Goal: Information Seeking & Learning: Learn about a topic

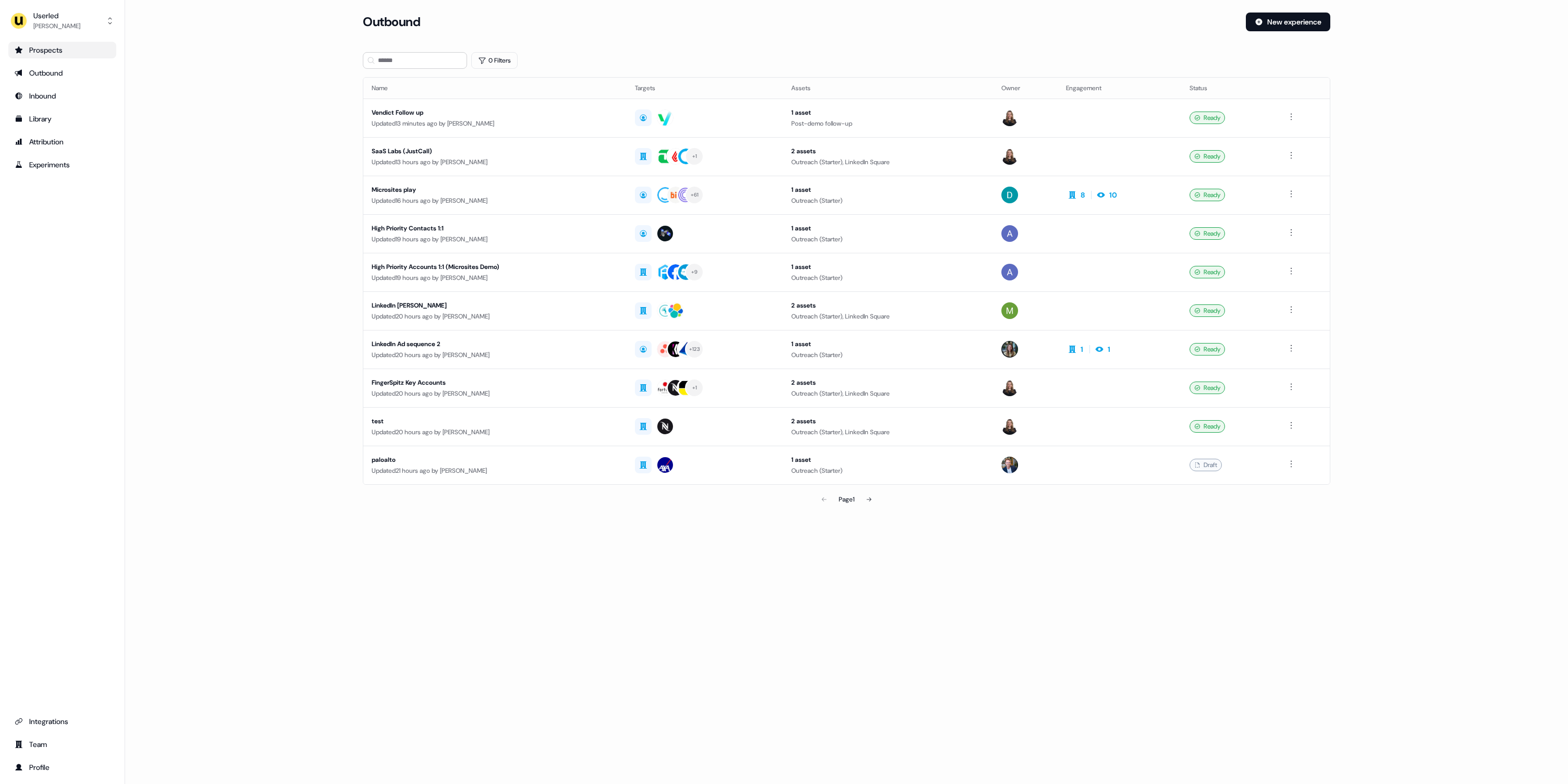
click at [57, 48] on div "Prospects" at bounding box center [62, 49] width 95 height 10
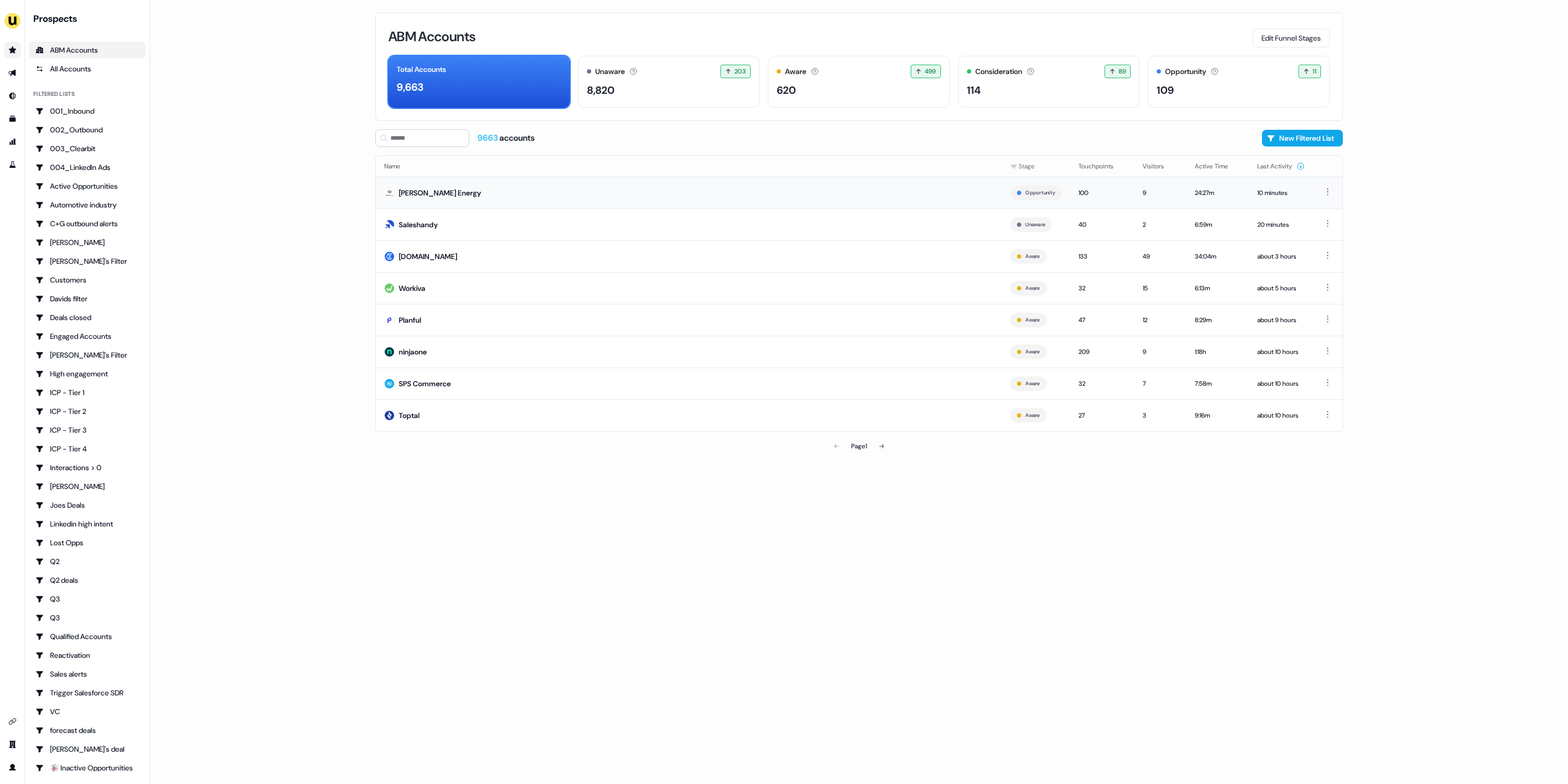
click at [887, 196] on td "[PERSON_NAME] Energy" at bounding box center [689, 192] width 626 height 31
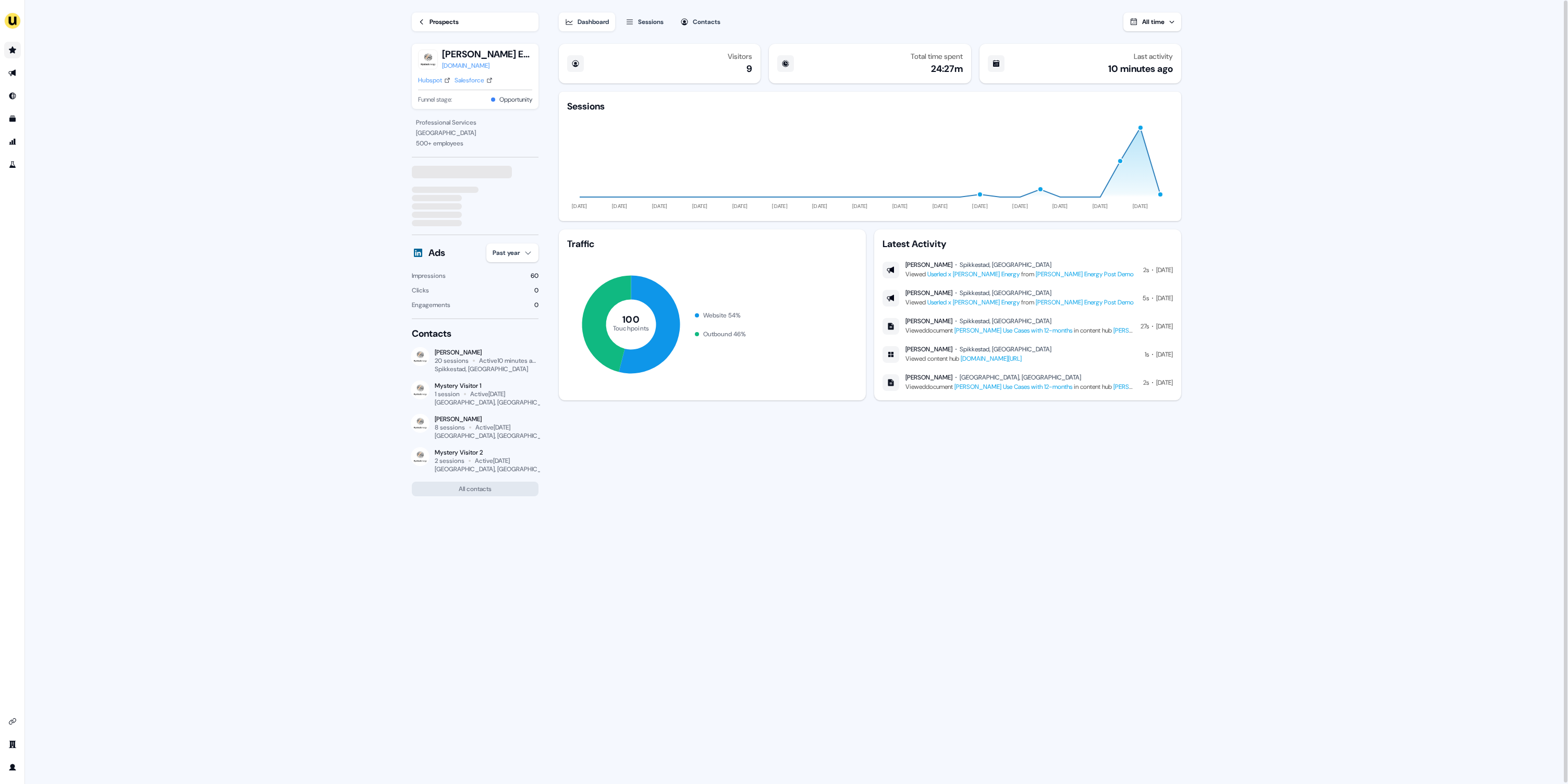
click at [1175, 20] on button "All time" at bounding box center [1151, 22] width 58 height 19
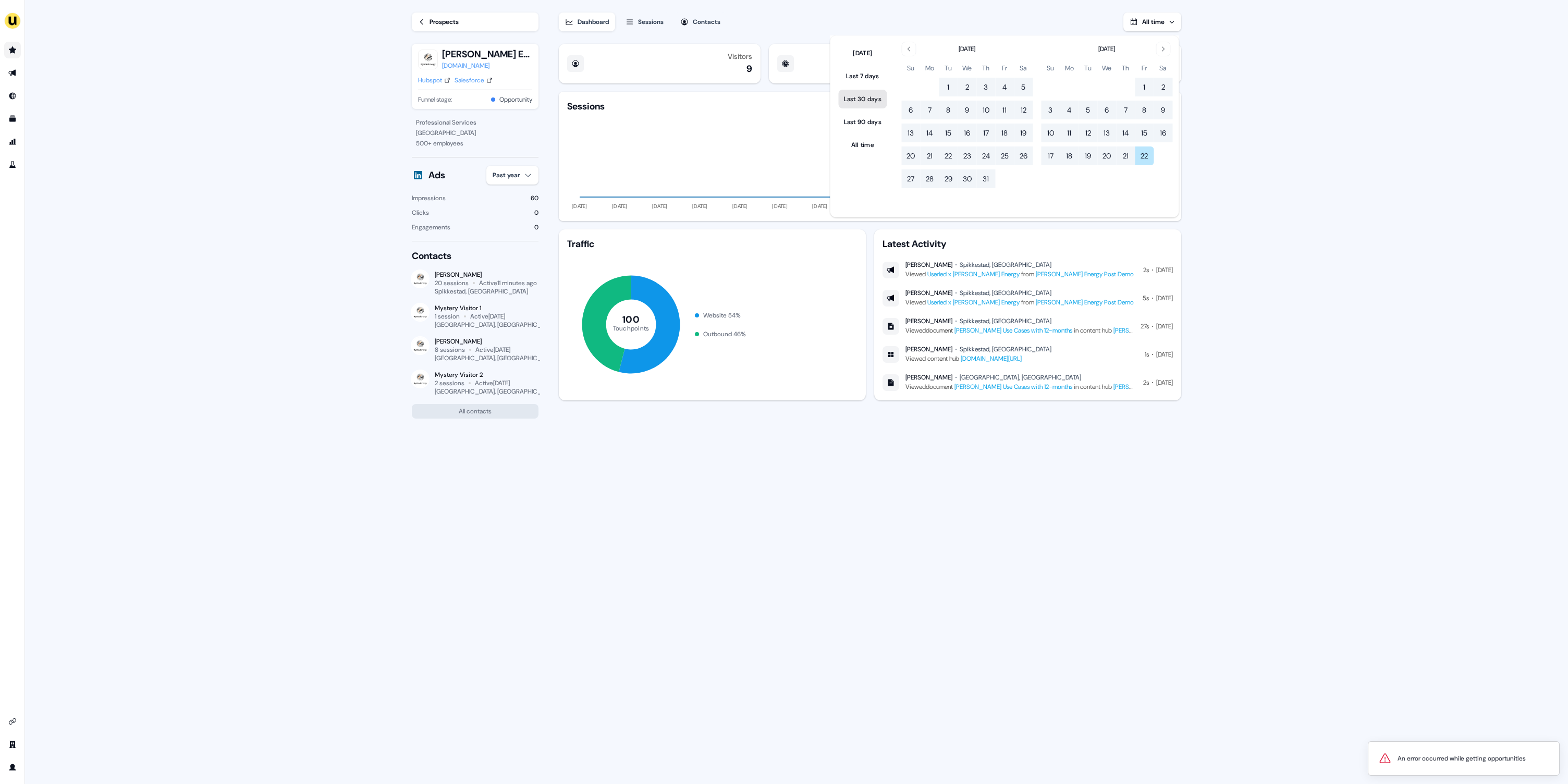
click at [875, 99] on button "Last 30 days" at bounding box center [863, 99] width 48 height 19
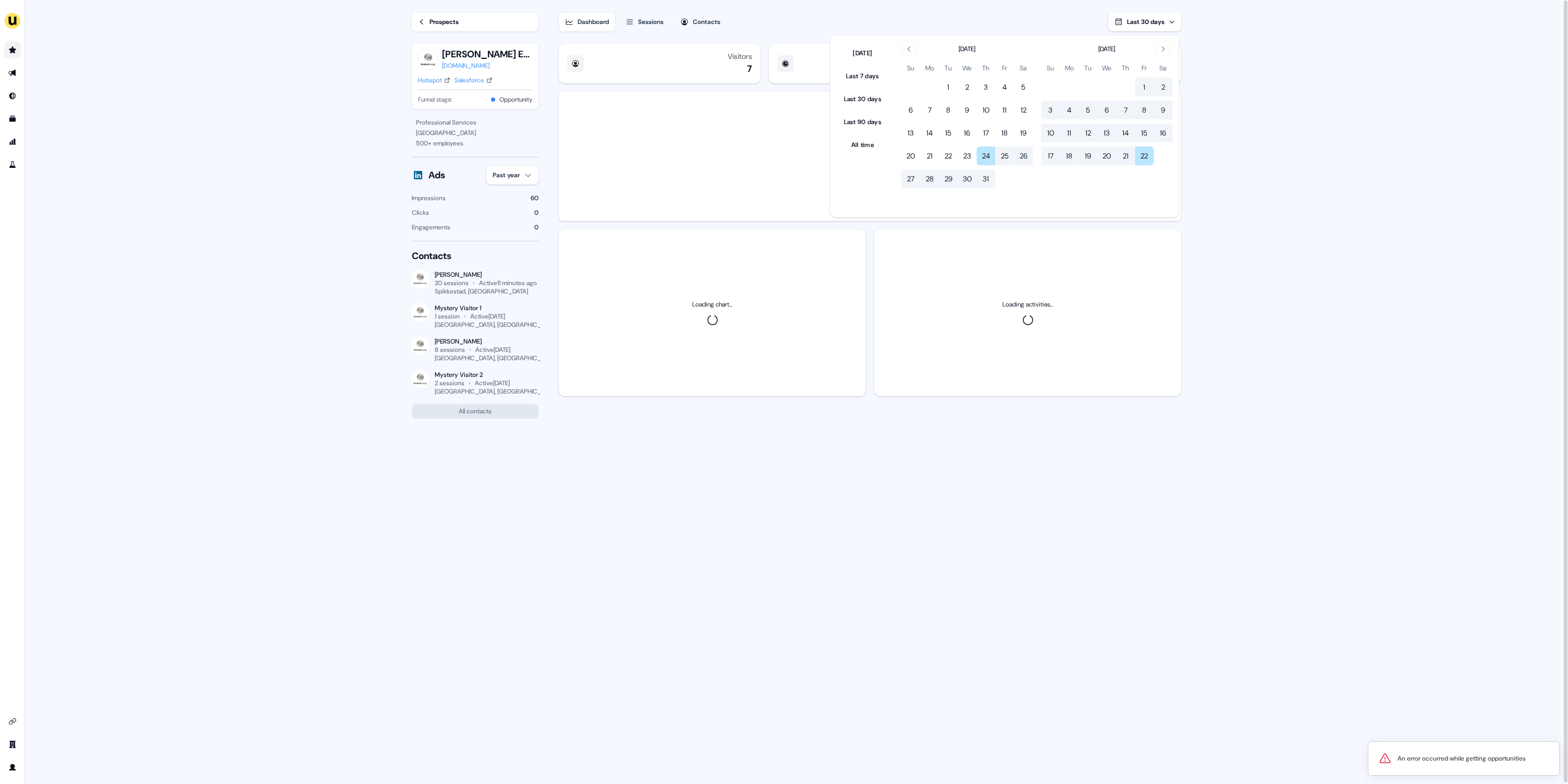
click at [1467, 183] on main "Loading... Prospects Rystad Energy rystadenergy.com Hubspot Salesforce Funnel s…" at bounding box center [796, 392] width 1543 height 785
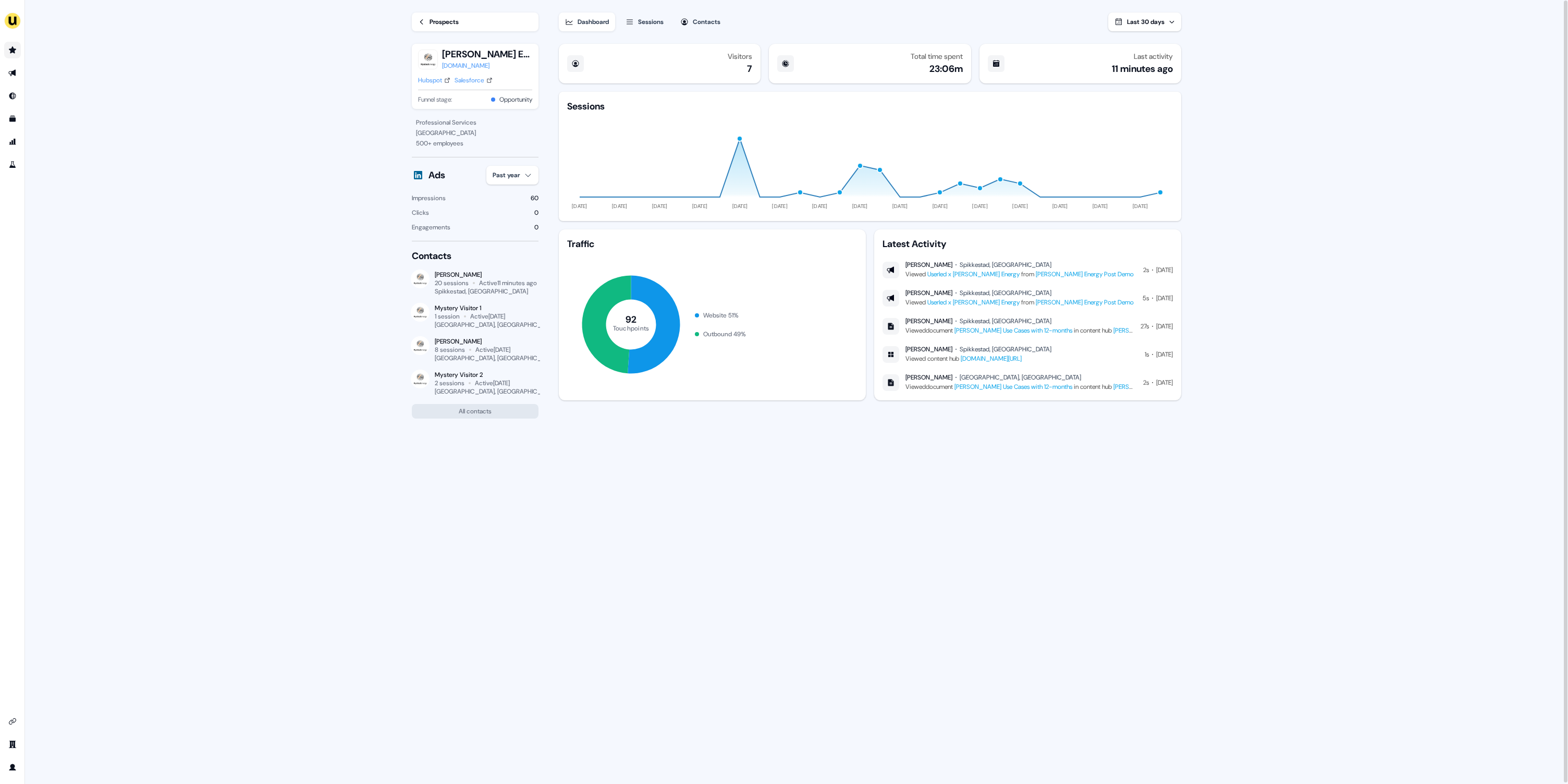
click at [654, 22] on div "Sessions" at bounding box center [650, 22] width 26 height 10
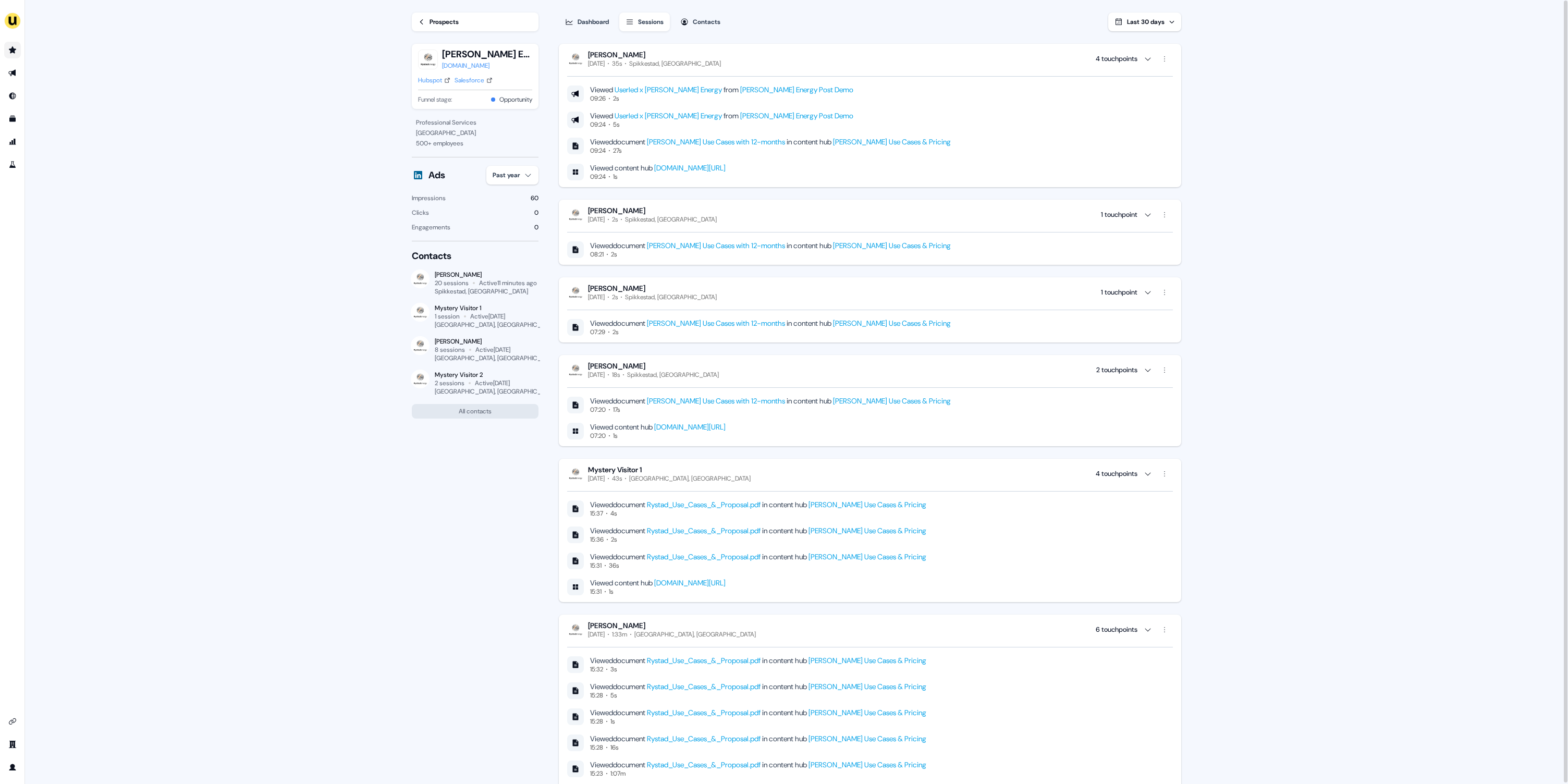
click at [703, 23] on div "Contacts" at bounding box center [706, 22] width 28 height 10
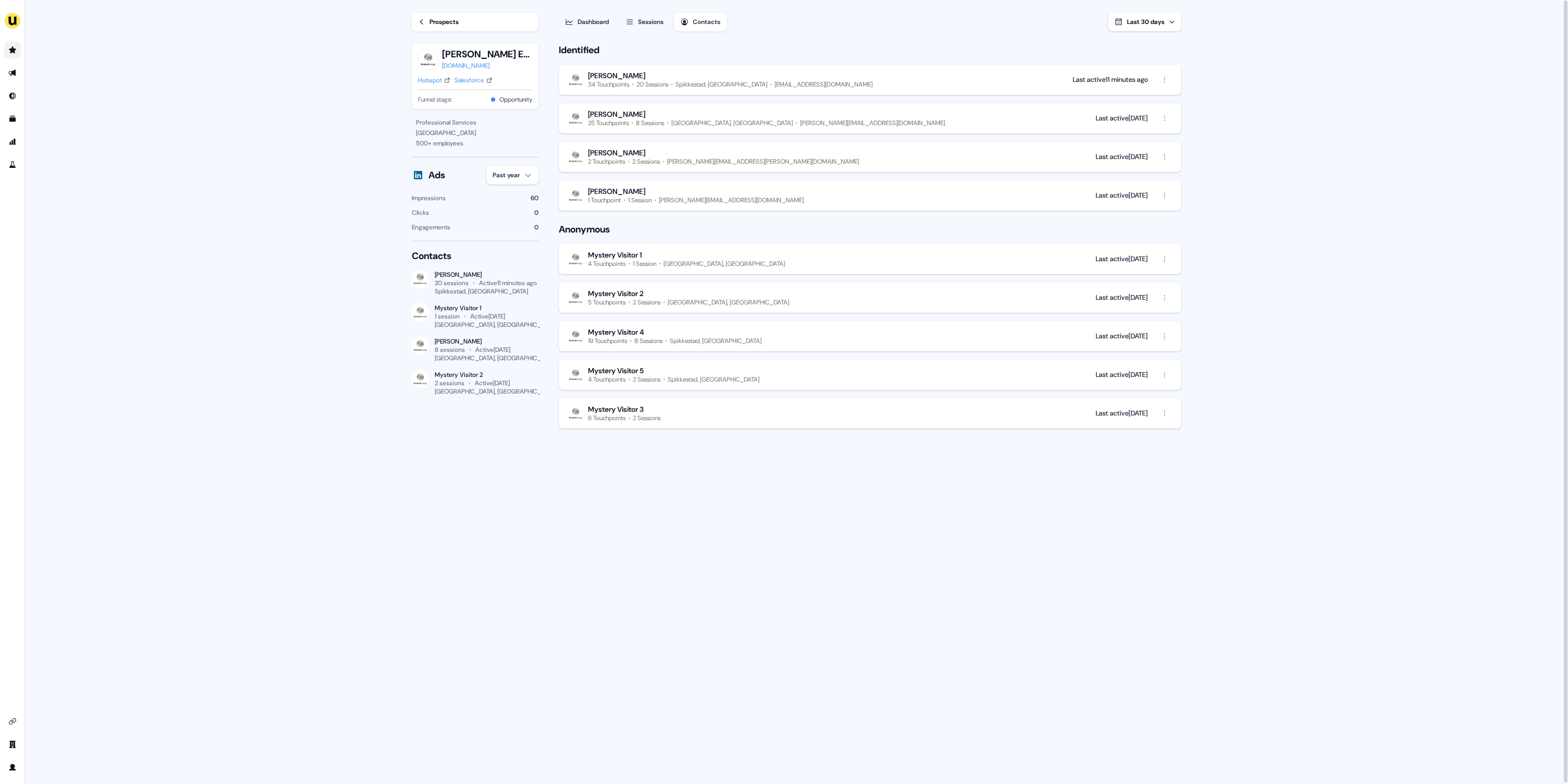
click at [597, 19] on div "Dashboard" at bounding box center [592, 22] width 31 height 10
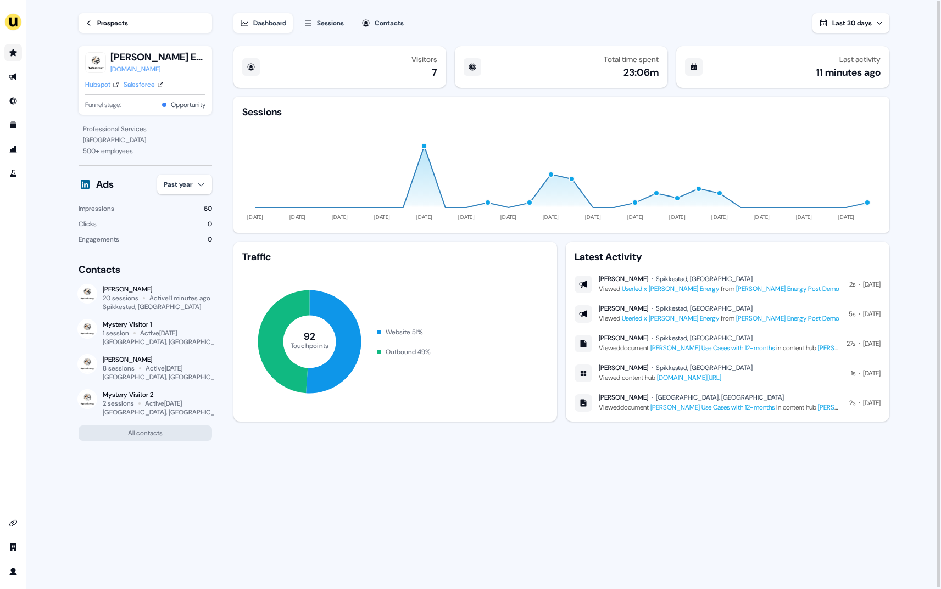
click at [115, 23] on div "Prospects" at bounding box center [112, 23] width 31 height 11
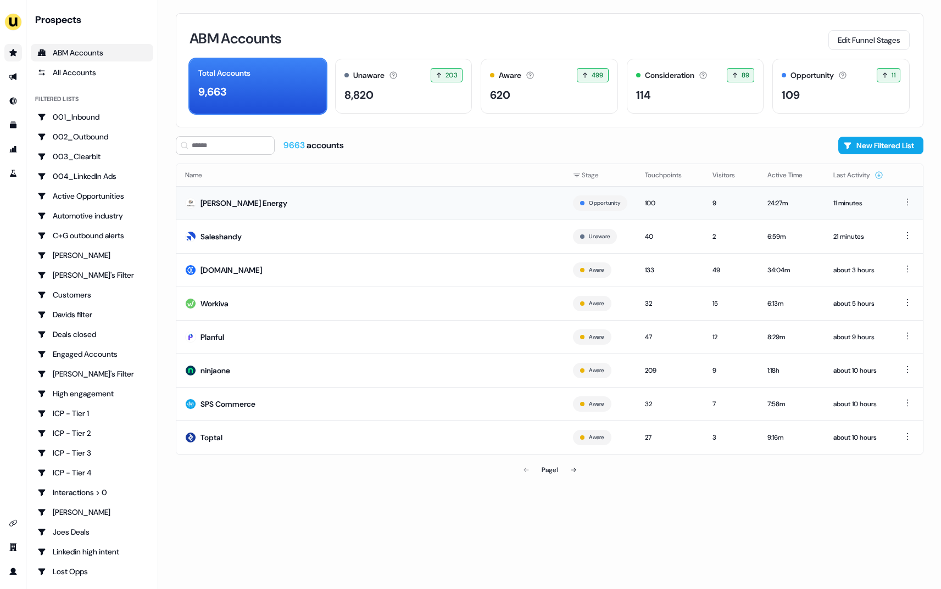
click at [297, 209] on td "Rystad Energy" at bounding box center [370, 202] width 388 height 33
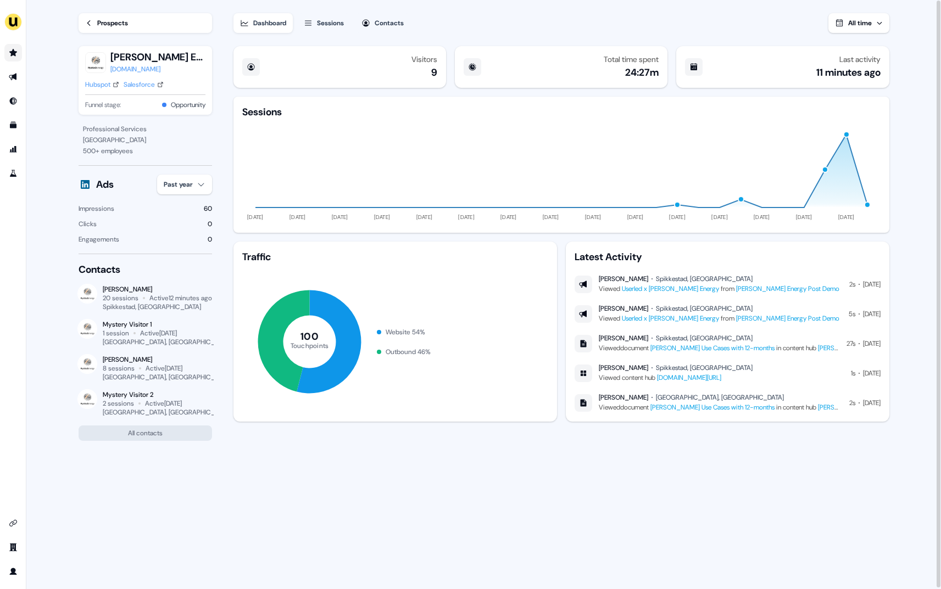
click at [862, 24] on span "All time" at bounding box center [860, 23] width 24 height 9
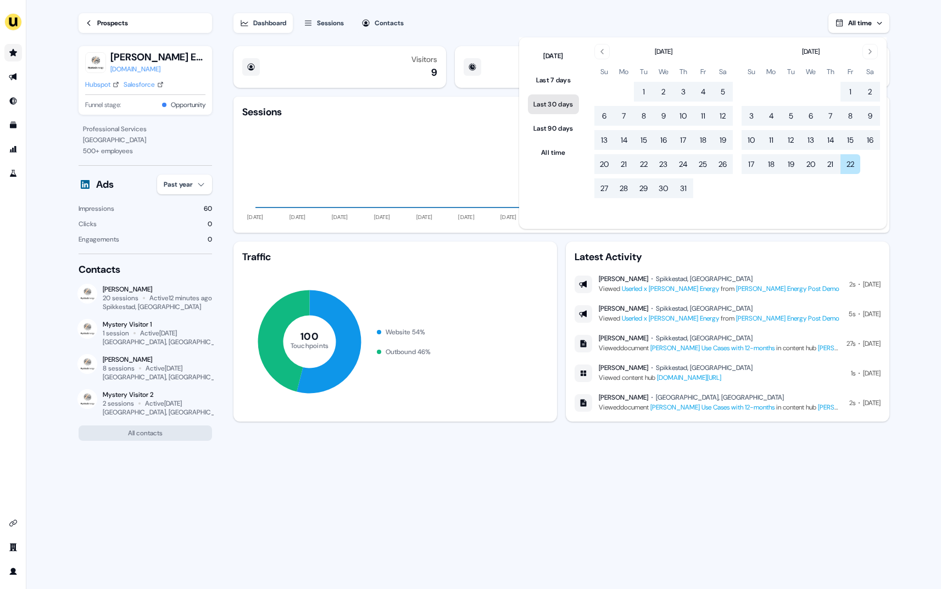
click at [552, 106] on button "Last 30 days" at bounding box center [553, 104] width 51 height 20
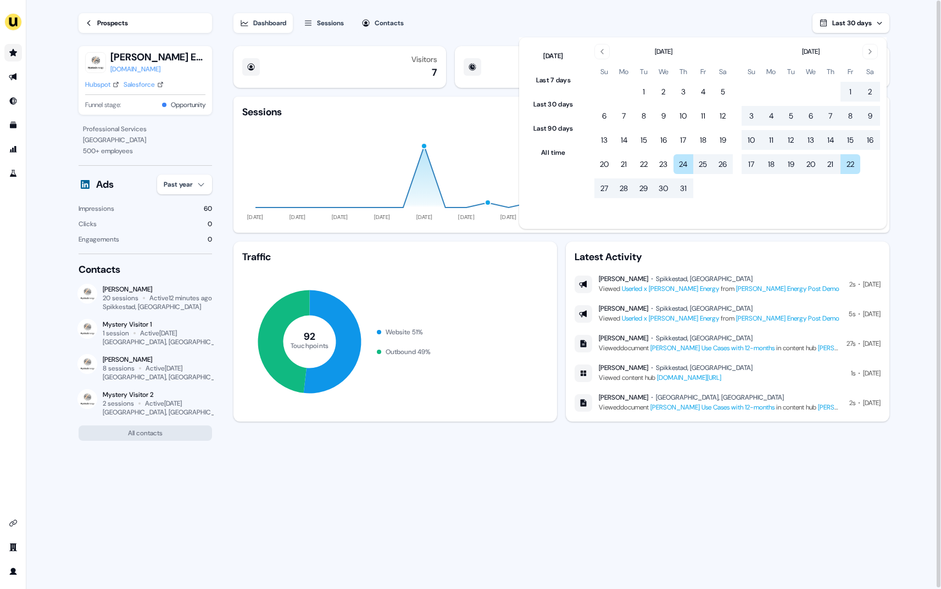
click at [632, 473] on div "Visitors 7 Total time spent 23:06m Last activity 12 minutes ago Sessions 24 Jul…" at bounding box center [561, 316] width 659 height 549
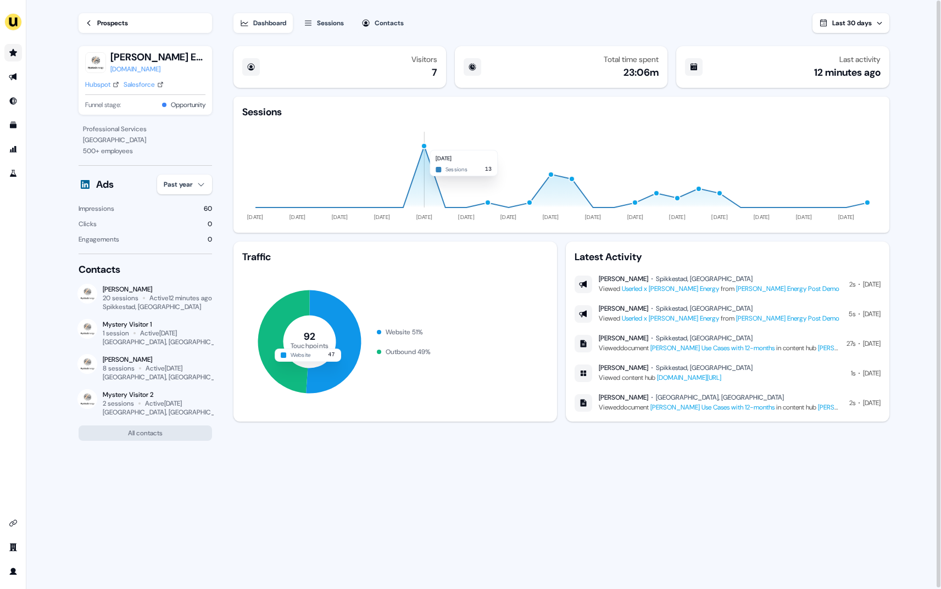
click at [423, 144] on div "button" at bounding box center [424, 146] width 7 height 7
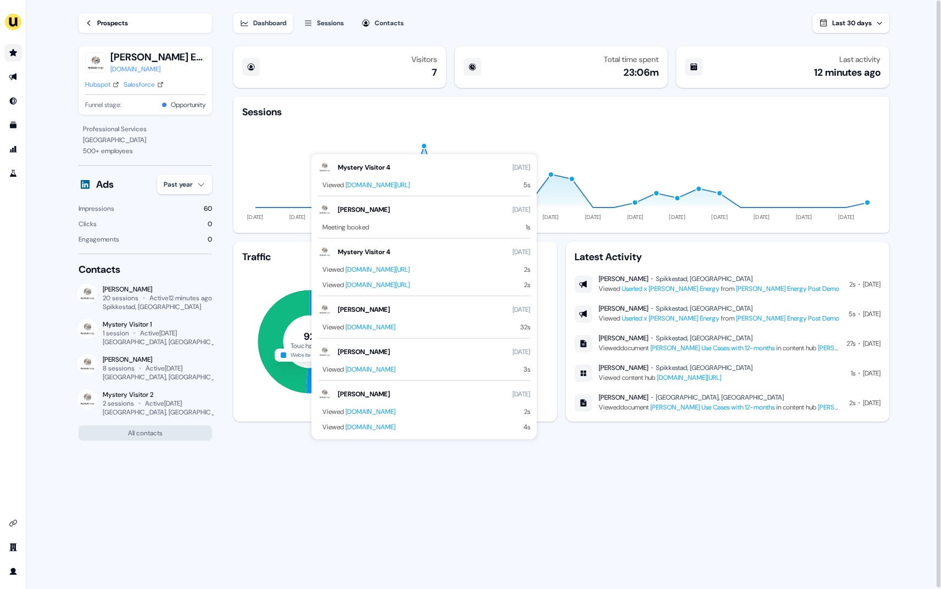
click at [423, 144] on div "button" at bounding box center [424, 146] width 7 height 7
click at [459, 135] on icon "24 Jul 26 Jul 28 Jul 30 Jul 01 Aug 03 Aug 05 Aug 07 Aug 09 Aug 11 Aug 13 Aug 15…" at bounding box center [561, 171] width 638 height 105
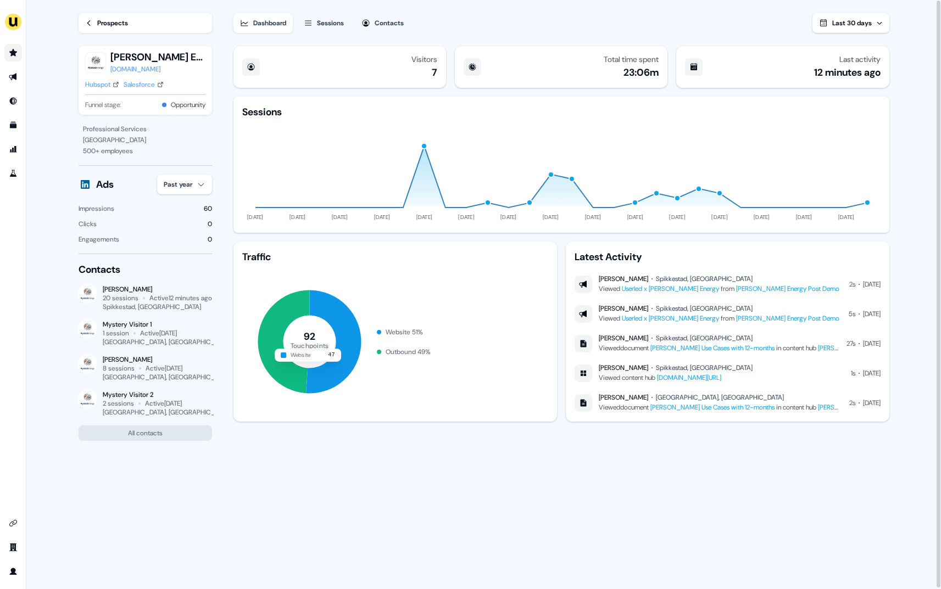
click at [426, 147] on div "button" at bounding box center [424, 146] width 7 height 7
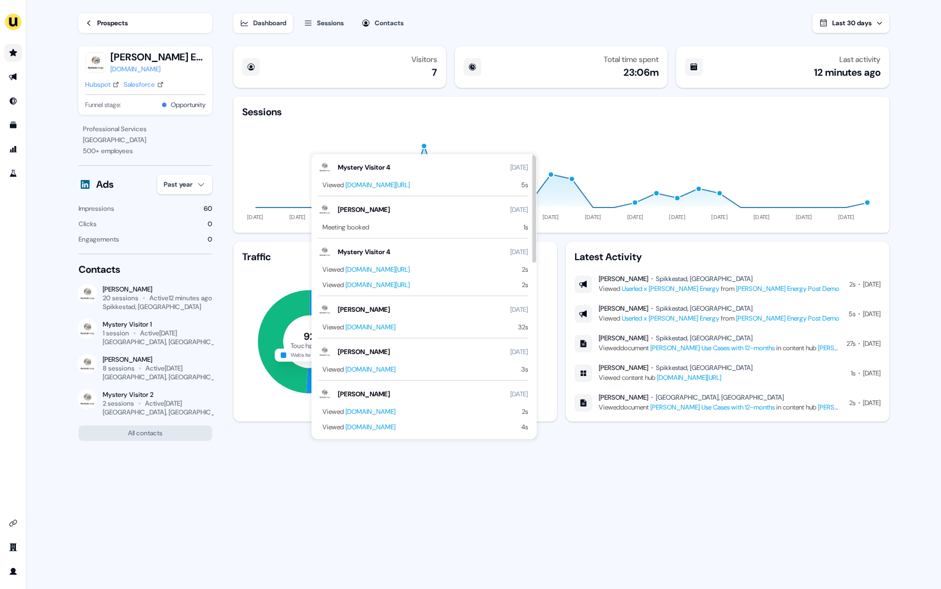
scroll to position [464, 0]
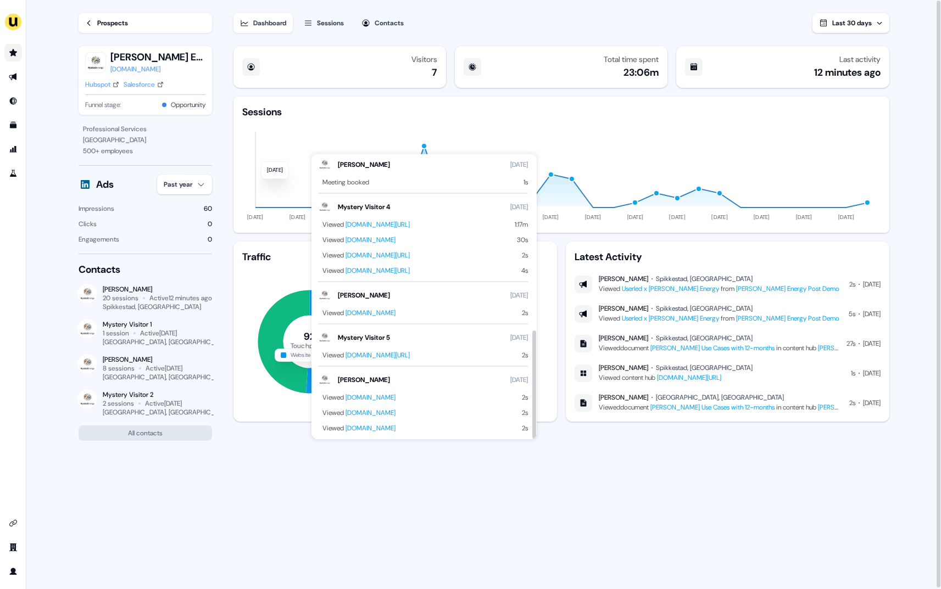
click at [650, 482] on div "Visitors 7 Total time spent 23:06m Last activity 12 minutes ago Sessions 24 Jul…" at bounding box center [561, 316] width 659 height 549
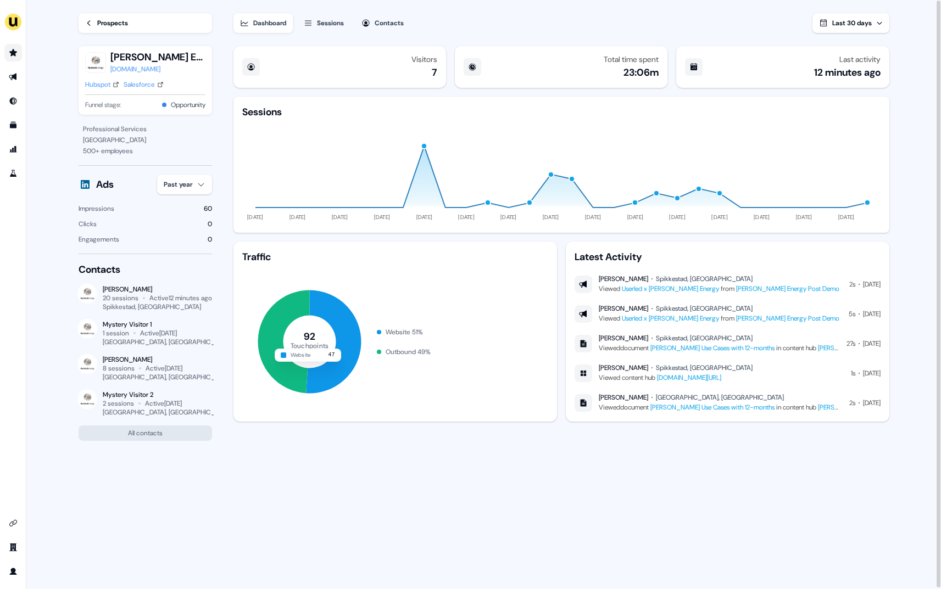
click at [328, 24] on div "Sessions" at bounding box center [330, 23] width 27 height 11
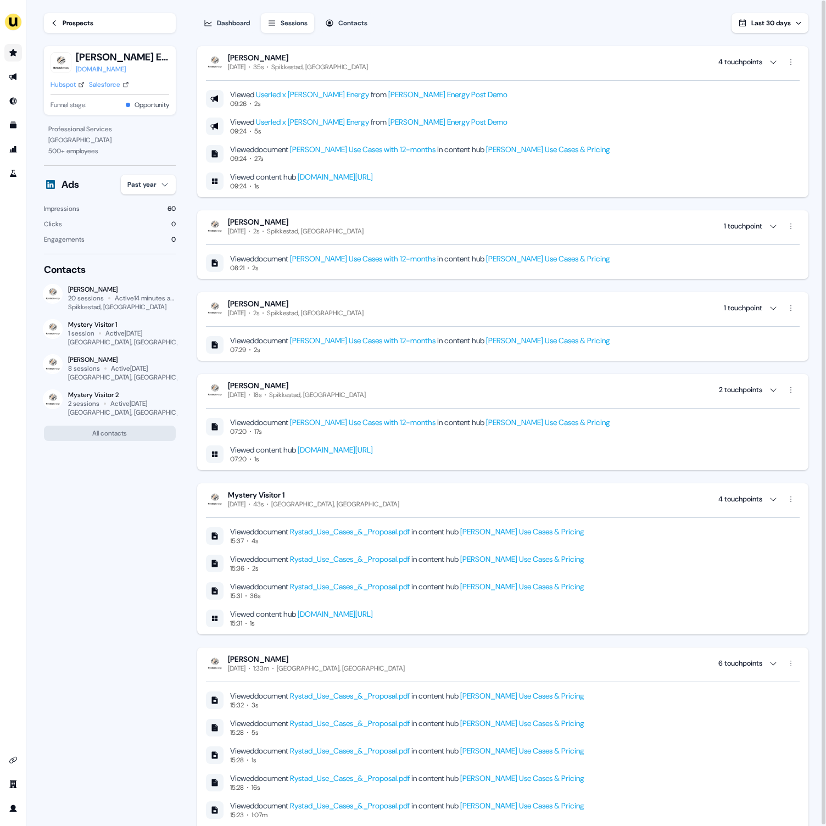
click at [226, 16] on button "Dashboard" at bounding box center [226, 23] width 59 height 20
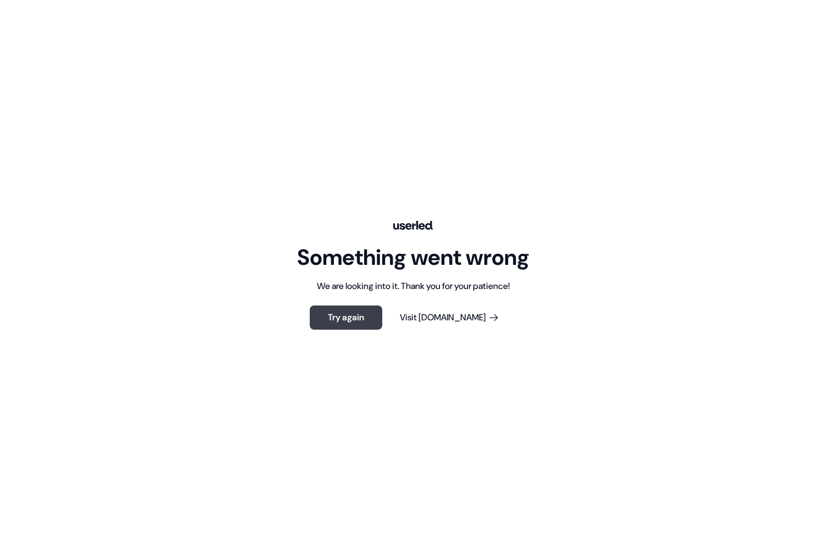
click at [365, 326] on button "Try again" at bounding box center [346, 317] width 72 height 24
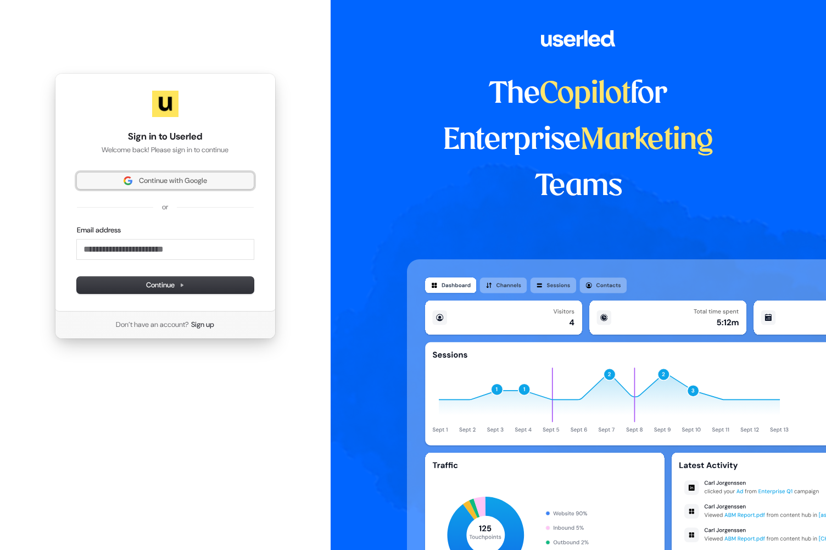
click at [168, 175] on button "Continue with Google" at bounding box center [165, 180] width 177 height 16
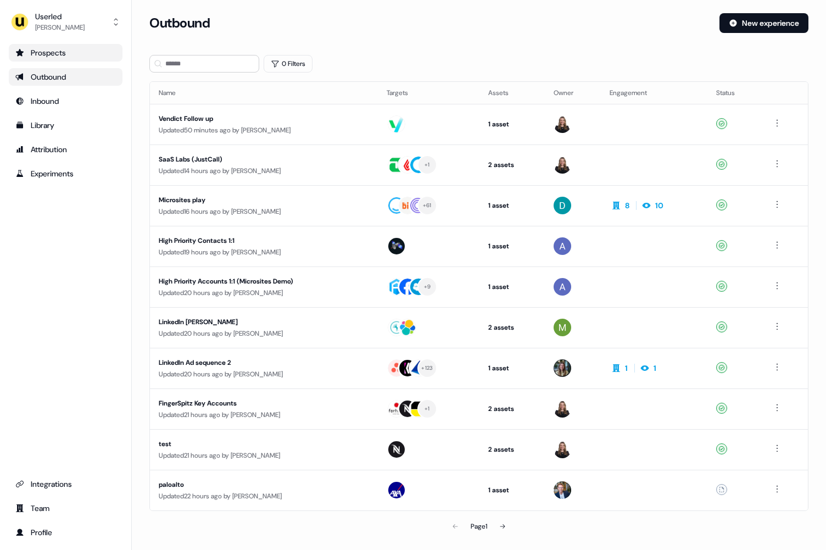
click at [65, 51] on div "Prospects" at bounding box center [65, 52] width 100 height 11
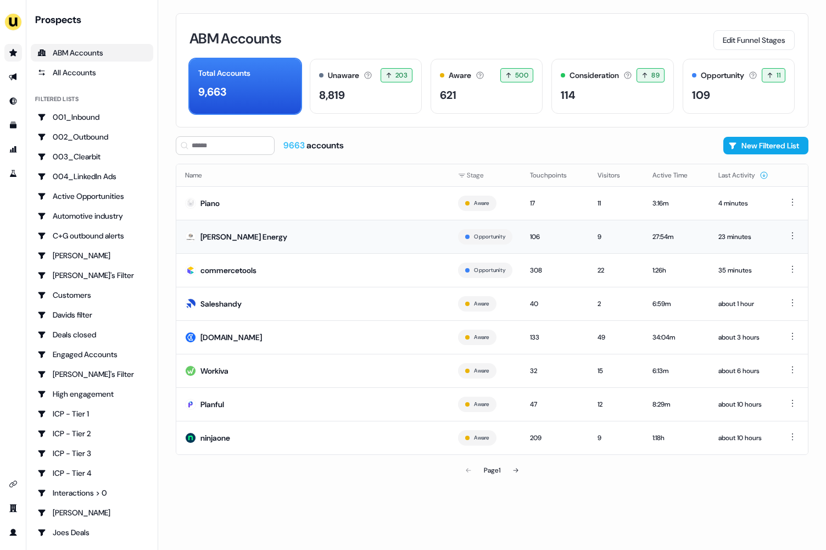
click at [360, 234] on td "[PERSON_NAME] Energy" at bounding box center [312, 236] width 273 height 33
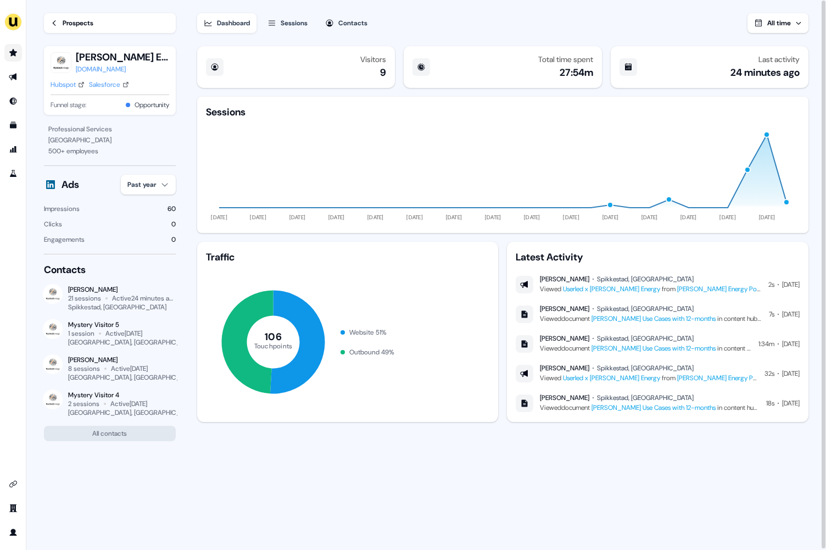
click at [800, 23] on icon "button" at bounding box center [798, 23] width 7 height 7
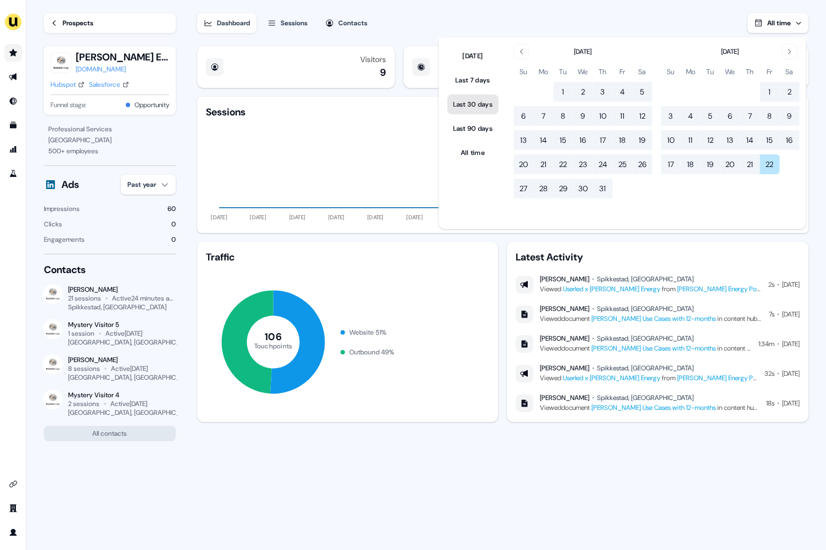
click at [488, 105] on button "Last 30 days" at bounding box center [473, 104] width 51 height 20
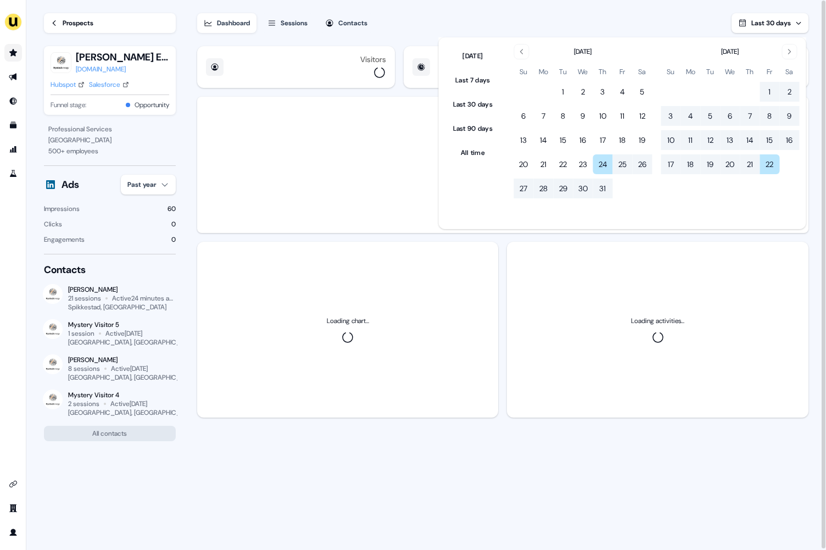
click at [565, 18] on div "Dashboard Sessions Contacts Last 30 days" at bounding box center [502, 16] width 611 height 33
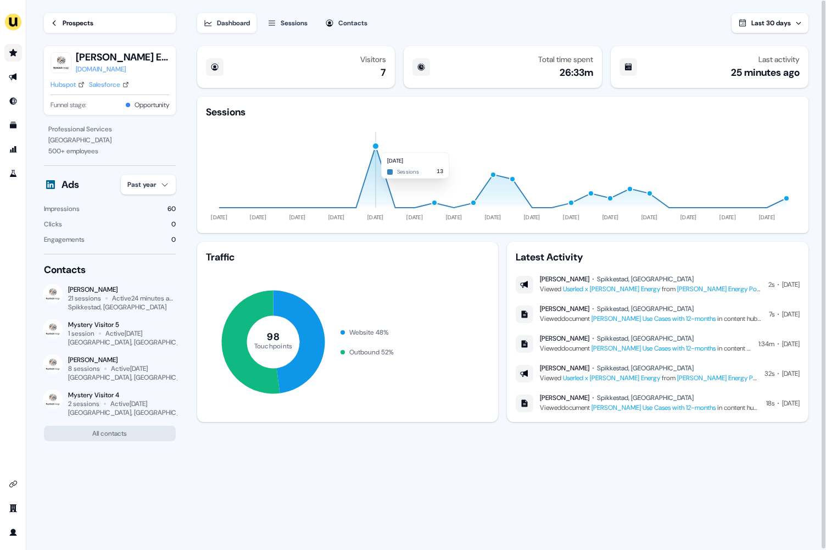
click at [376, 147] on div "button" at bounding box center [375, 146] width 8 height 8
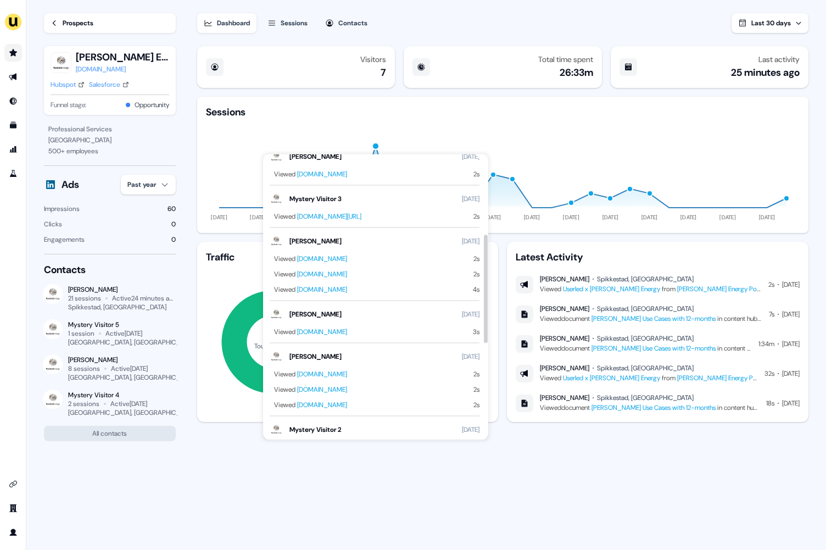
scroll to position [464, 0]
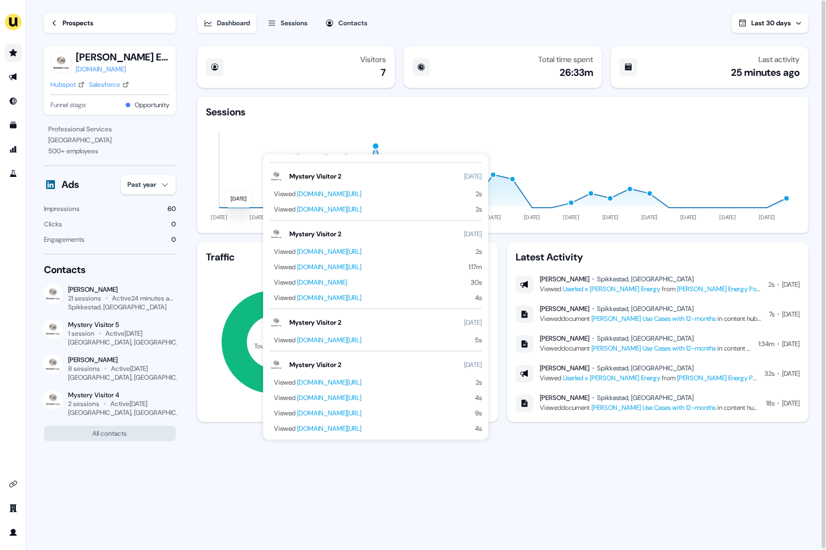
click at [600, 127] on icon "24 Jul 26 Jul 28 Jul 30 Jul 01 Aug 03 Aug 05 Aug 07 Aug 09 Aug 11 Aug 13 Aug 15…" at bounding box center [503, 171] width 594 height 105
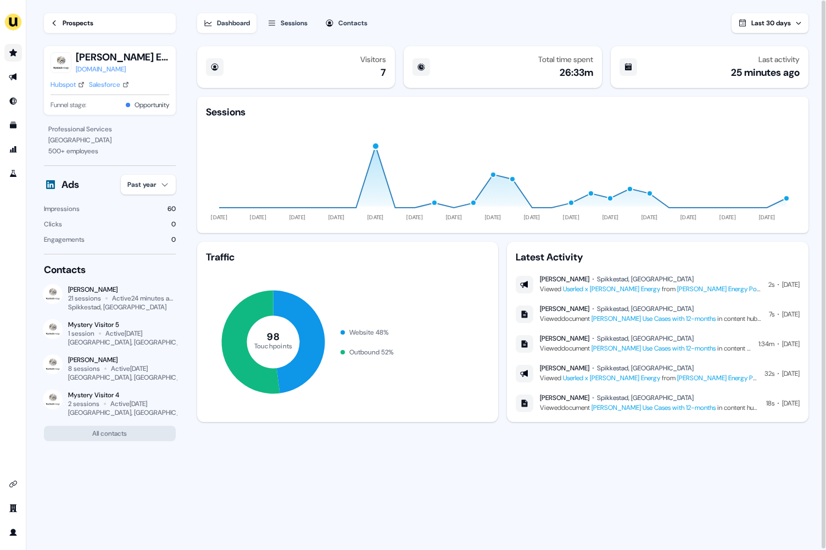
click at [284, 24] on div "Sessions" at bounding box center [294, 23] width 27 height 11
